Goal: Entertainment & Leisure: Consume media (video, audio)

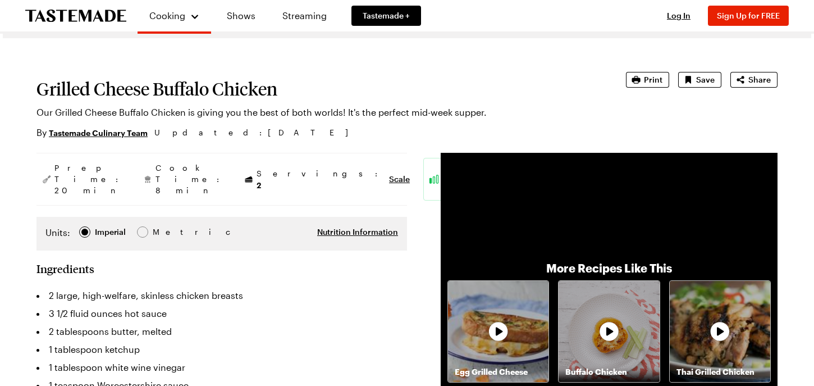
scroll to position [23, 0]
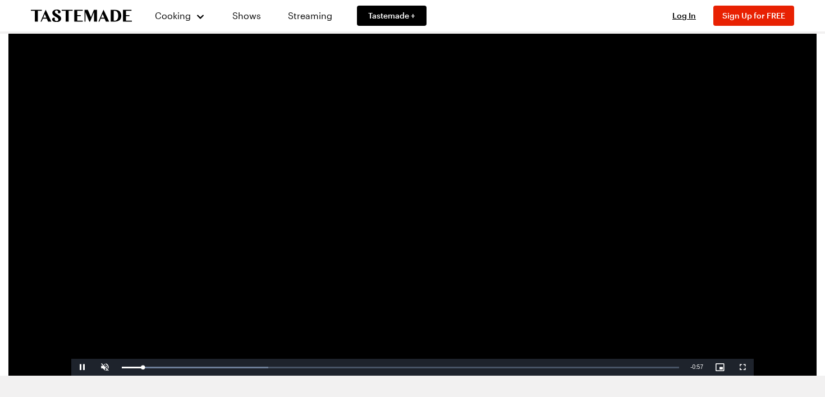
scroll to position [64, 0]
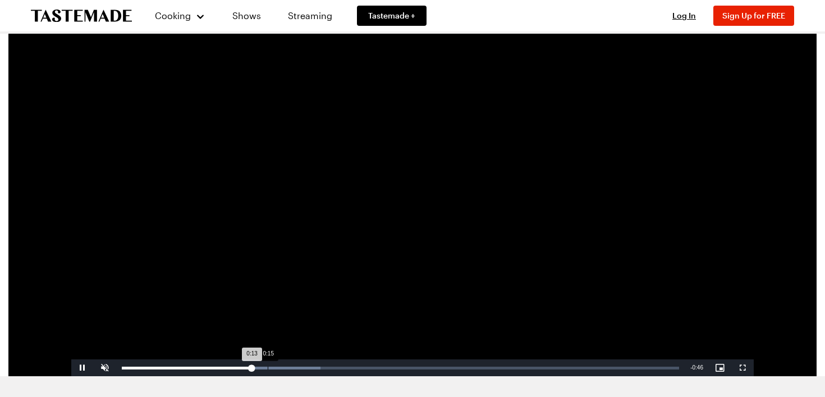
click at [270, 368] on div "Loaded : 35.63% 0:15 0:13" at bounding box center [401, 368] width 558 height 3
click at [295, 367] on div "0:18" at bounding box center [295, 368] width 1 height 3
click at [331, 367] on div "Loaded : 40.97% 0:22 0:18" at bounding box center [401, 368] width 558 height 3
click at [361, 367] on div "Loaded : 49.88% 0:25 0:22" at bounding box center [401, 368] width 558 height 3
click at [391, 367] on div "Loaded : 53.89% 0:28 0:25" at bounding box center [401, 368] width 558 height 3
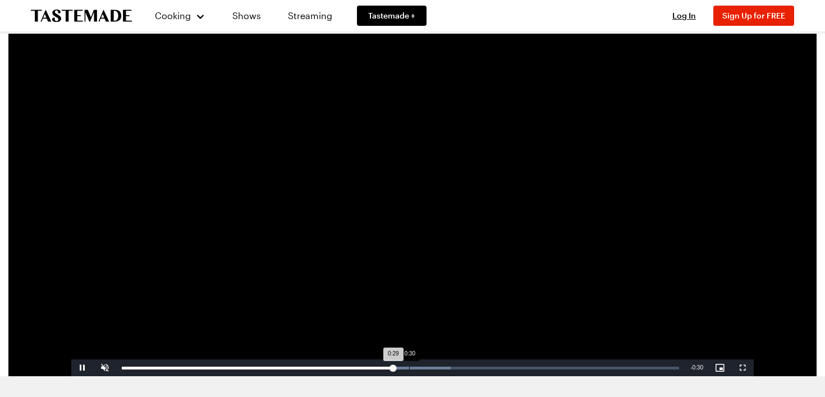
click at [410, 367] on div "0:30" at bounding box center [409, 368] width 1 height 3
click at [442, 367] on div "Loaded : 65.58% 0:34 0:34" at bounding box center [401, 368] width 558 height 3
click at [472, 367] on div "Loaded : 68.92% 0:37 0:34" at bounding box center [401, 368] width 558 height 3
click at [502, 367] on div "0:40" at bounding box center [501, 368] width 1 height 3
click at [514, 368] on div "Loaded : 86.73% 0:41 0:47" at bounding box center [401, 368] width 558 height 3
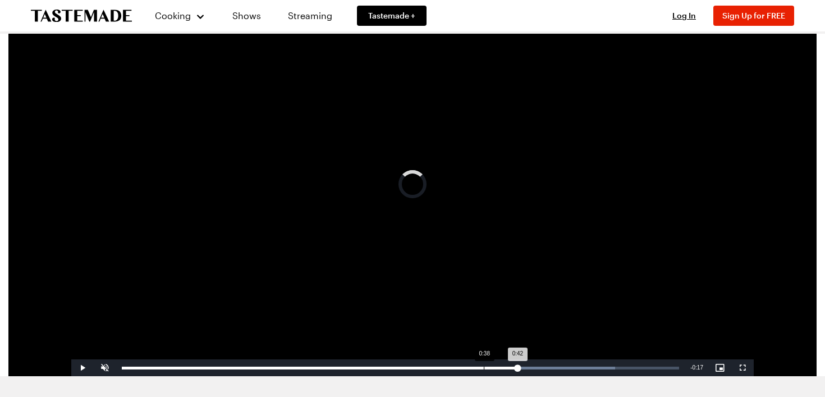
click at [484, 368] on div "0:42" at bounding box center [320, 368] width 396 height 3
click at [460, 364] on div "Loaded : 88.51% 0:36 0:39" at bounding box center [400, 367] width 569 height 17
click at [486, 370] on div "Loaded : 88.51% 0:39 0:37" at bounding box center [400, 367] width 569 height 17
click at [512, 370] on div "Loaded : 88.51% 0:41 0:41" at bounding box center [400, 367] width 569 height 17
click at [527, 370] on div "Loaded : 88.51% 0:41 0:41" at bounding box center [400, 367] width 569 height 17
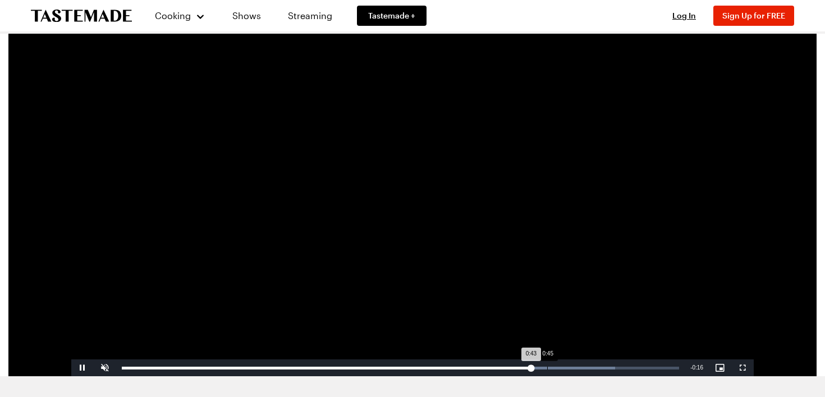
click at [548, 367] on div "Loaded : 88.51% 0:45 0:43" at bounding box center [401, 368] width 558 height 3
click at [574, 367] on div "0:48" at bounding box center [573, 368] width 1 height 3
click at [587, 367] on div "0:49" at bounding box center [586, 368] width 1 height 3
click at [615, 367] on div "Loaded : 93.52% 0:52 0:52" at bounding box center [401, 368] width 558 height 3
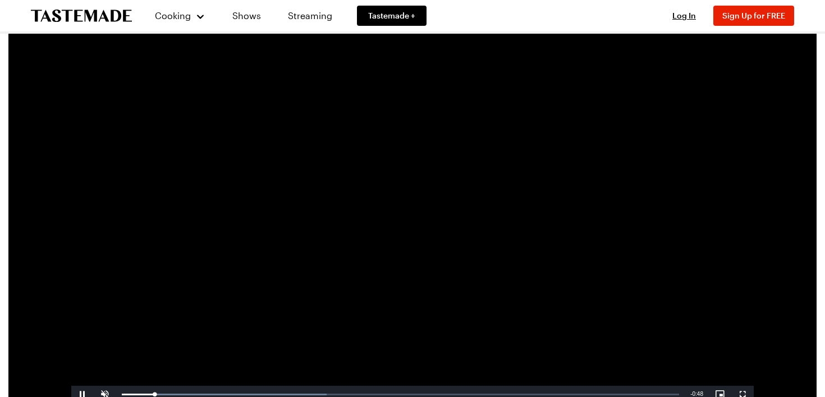
scroll to position [35, 0]
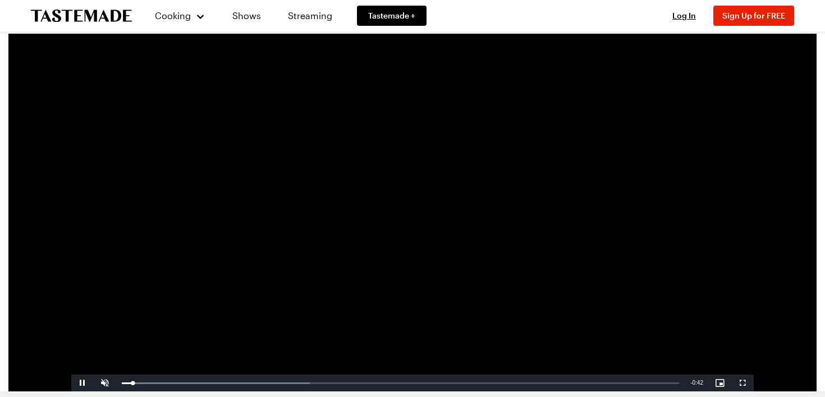
scroll to position [50, 0]
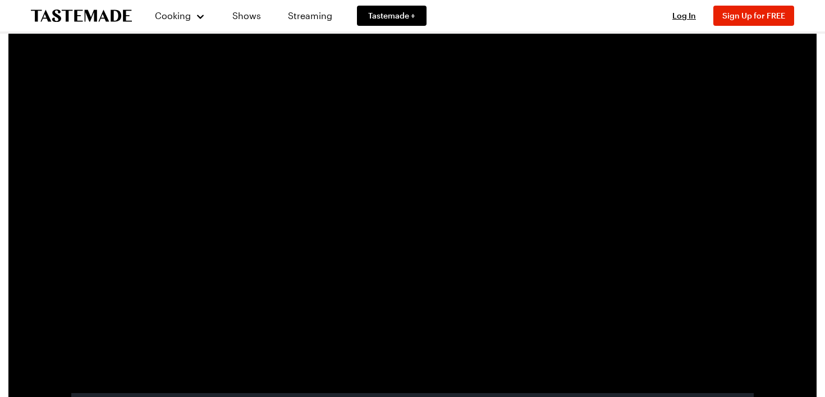
scroll to position [42, 0]
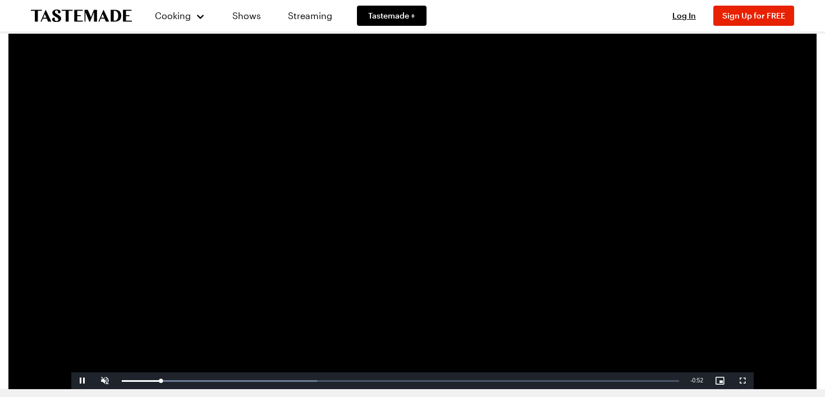
scroll to position [38, 0]
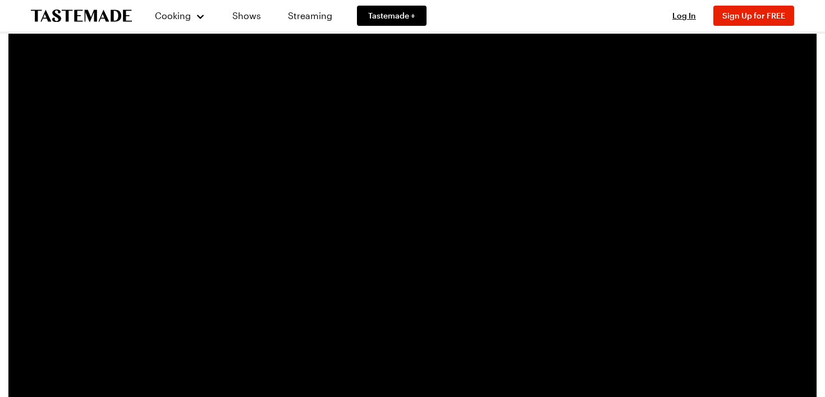
scroll to position [33, 0]
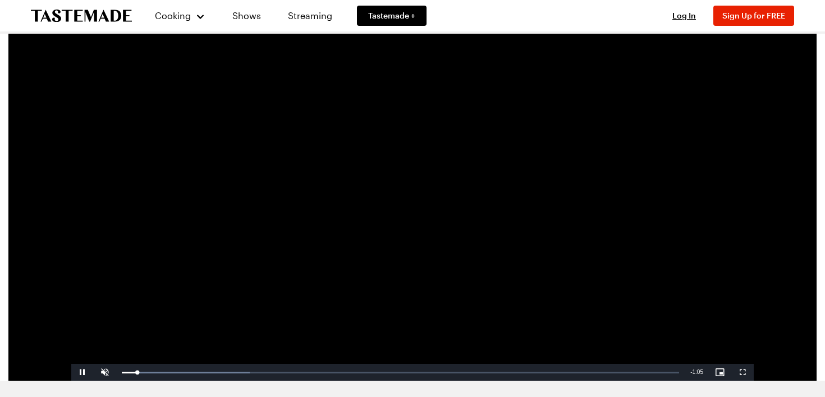
scroll to position [51, 0]
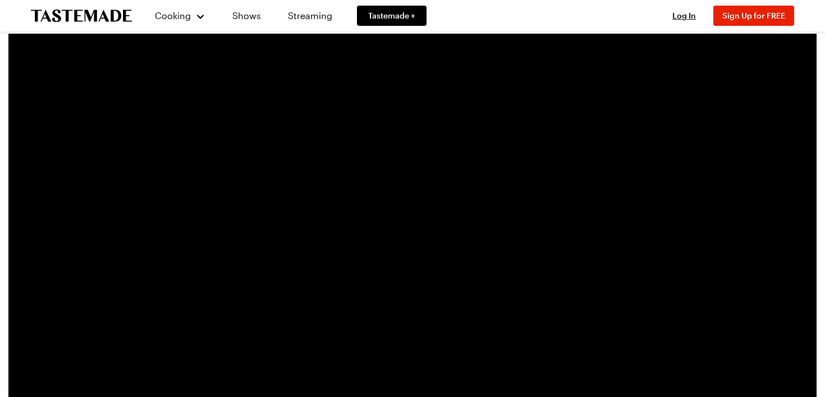
scroll to position [30, 0]
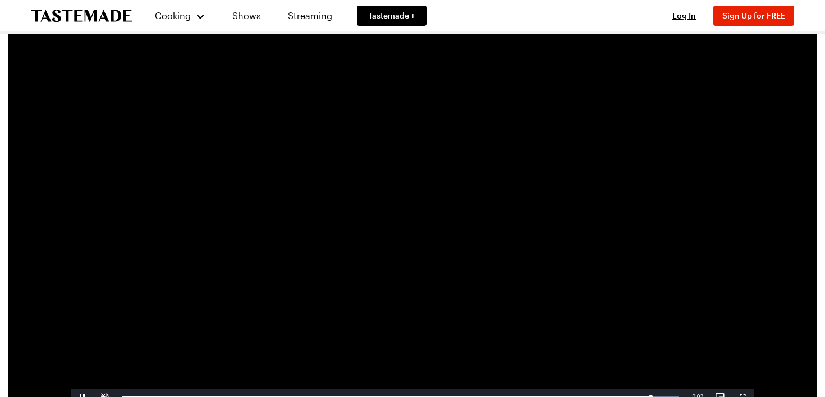
scroll to position [31, 0]
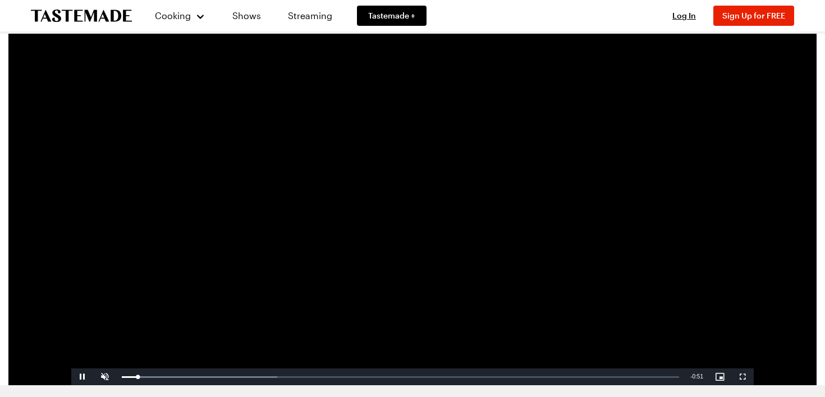
scroll to position [69, 0]
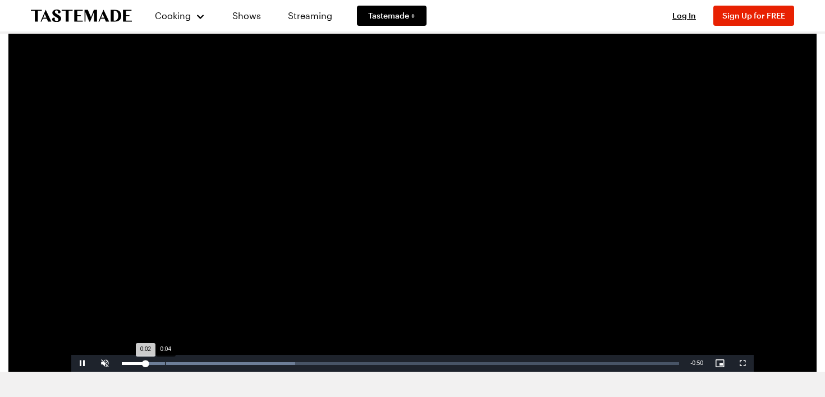
click at [167, 366] on div "Loaded : 31.15% 0:04 0:02" at bounding box center [400, 363] width 569 height 17
click at [203, 366] on div "Loaded : 31.15% 0:07 0:04" at bounding box center [400, 363] width 569 height 17
click at [220, 366] on div "Loaded : 31.15% 0:09 0:09" at bounding box center [400, 363] width 569 height 17
click at [234, 364] on div "0:10" at bounding box center [234, 363] width 1 height 3
click at [270, 362] on div "Loaded : 31.15% 0:13 0:11" at bounding box center [401, 363] width 558 height 3
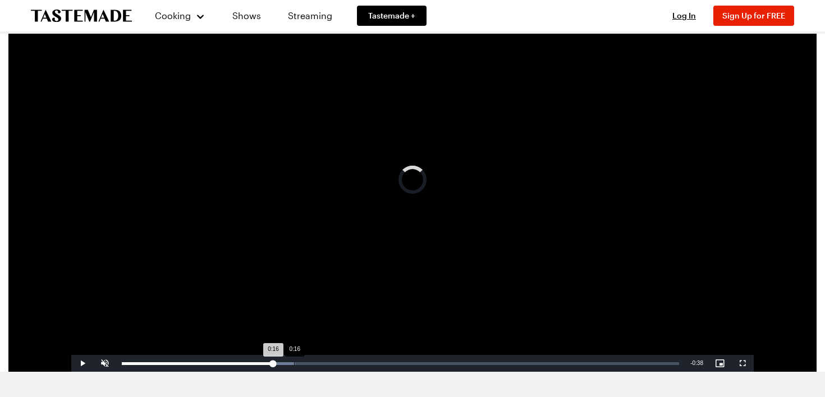
click at [294, 361] on div "Loaded : 31.15% 0:16 0:16" at bounding box center [400, 363] width 569 height 17
click at [321, 361] on div "Loaded : 41.53% 0:18 0:18" at bounding box center [400, 363] width 569 height 17
click at [346, 361] on div "Loaded : 41.53% 0:19 0:18" at bounding box center [400, 363] width 569 height 17
click at [372, 361] on div "Loaded : 45.42% 0:23 0:21" at bounding box center [400, 363] width 569 height 17
click at [404, 359] on div "Loaded : 50.61% 0:26 0:26" at bounding box center [400, 363] width 569 height 17
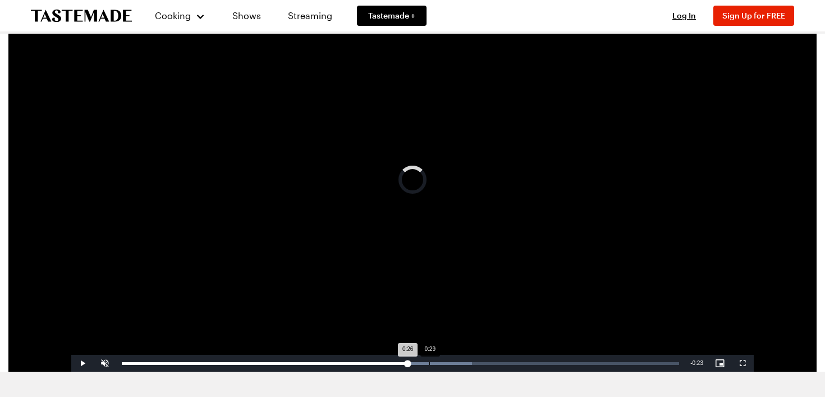
click at [430, 359] on div "Loaded : 62.78% 0:29 0:26" at bounding box center [400, 363] width 569 height 17
click at [458, 359] on div "Loaded : 67.75% 0:31 0:31" at bounding box center [400, 363] width 569 height 17
click at [491, 360] on div "Loaded : 68.54% 0:32 0:31" at bounding box center [400, 363] width 569 height 17
click at [517, 361] on div "Loaded : 75.52% 0:36 0:35" at bounding box center [400, 363] width 569 height 17
click at [545, 363] on div "Loaded : 79.73% 0:39 0:37" at bounding box center [401, 363] width 558 height 3
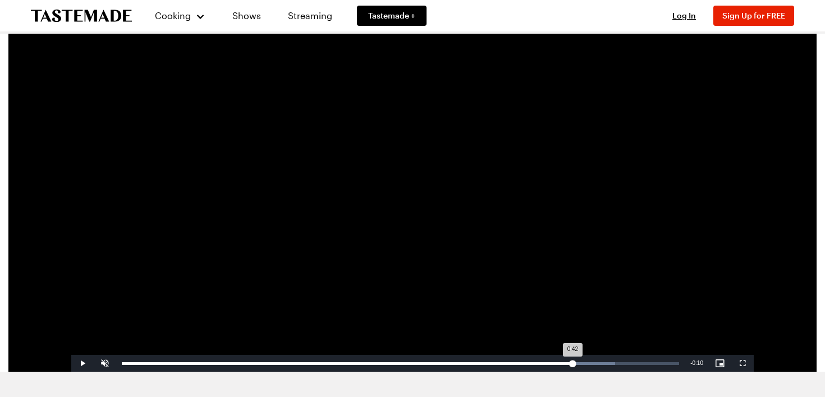
click at [573, 363] on div "Loaded : 88.49% 0:42 0:42" at bounding box center [401, 363] width 558 height 3
click at [597, 364] on div "Loaded : 89.30% 0:42 0:42" at bounding box center [401, 363] width 558 height 3
click at [621, 359] on div "Loaded : 94.50% 0:46 0:45" at bounding box center [400, 363] width 569 height 17
click at [659, 361] on div "Loaded : 100.00% 0:49 0:47" at bounding box center [400, 363] width 569 height 17
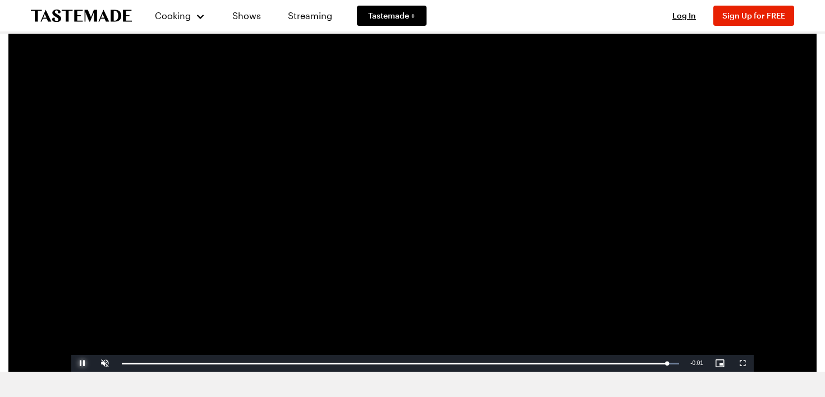
click at [83, 363] on span "Video Player" at bounding box center [82, 363] width 22 height 0
